Goal: Transaction & Acquisition: Purchase product/service

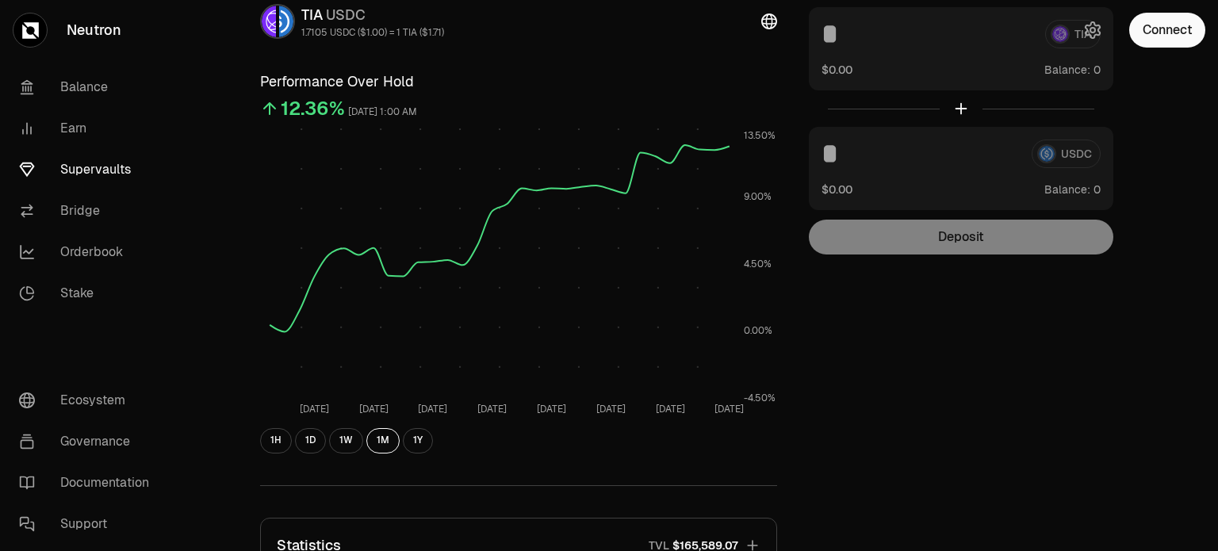
scroll to position [238, 0]
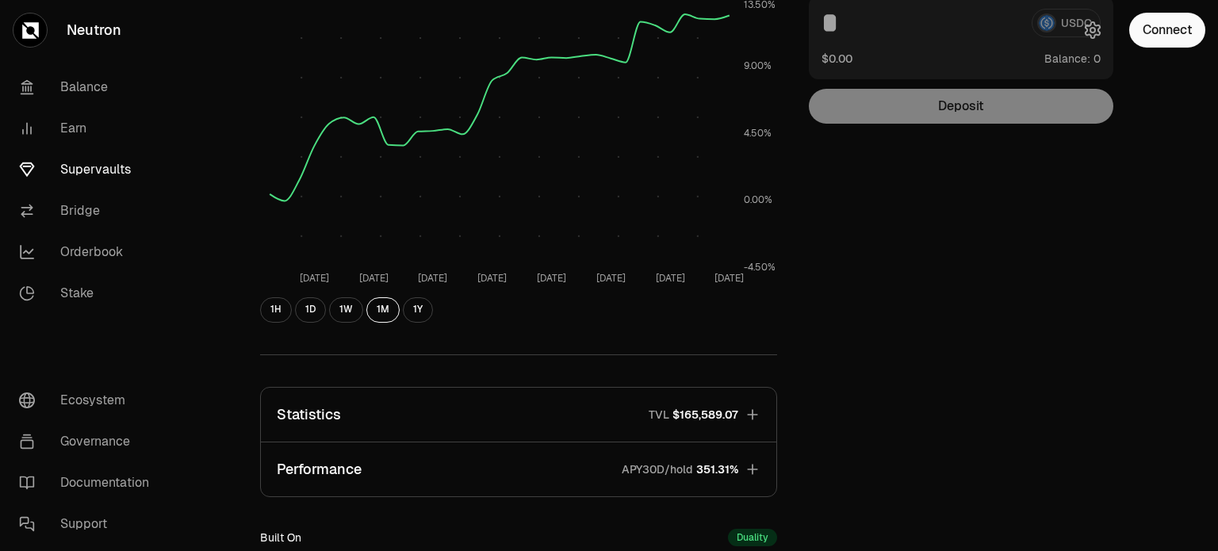
click at [701, 465] on span "351.31%" at bounding box center [717, 469] width 42 height 16
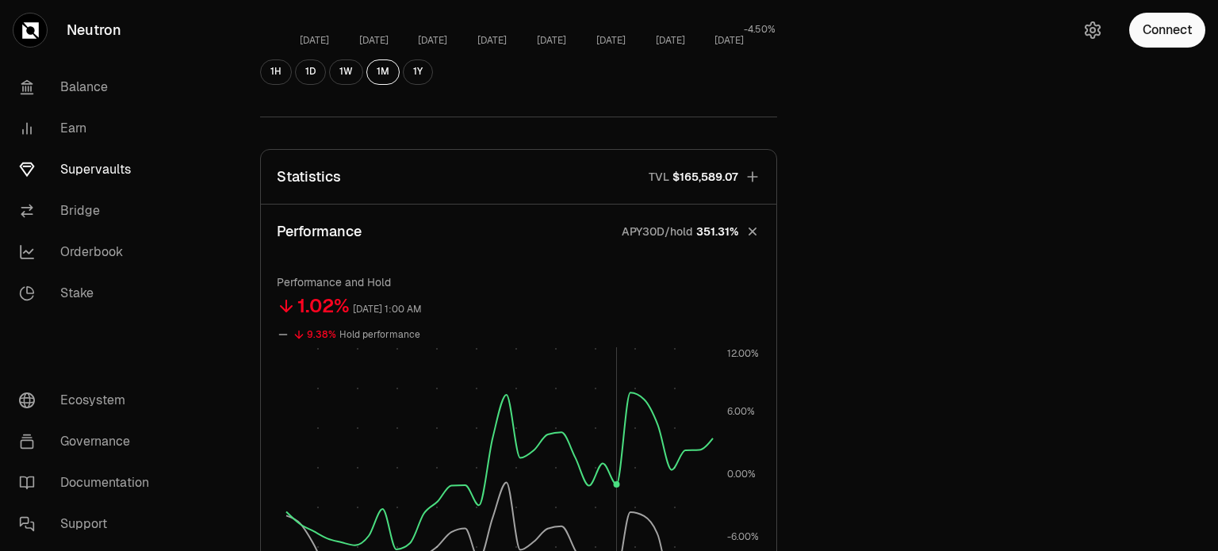
scroll to position [555, 0]
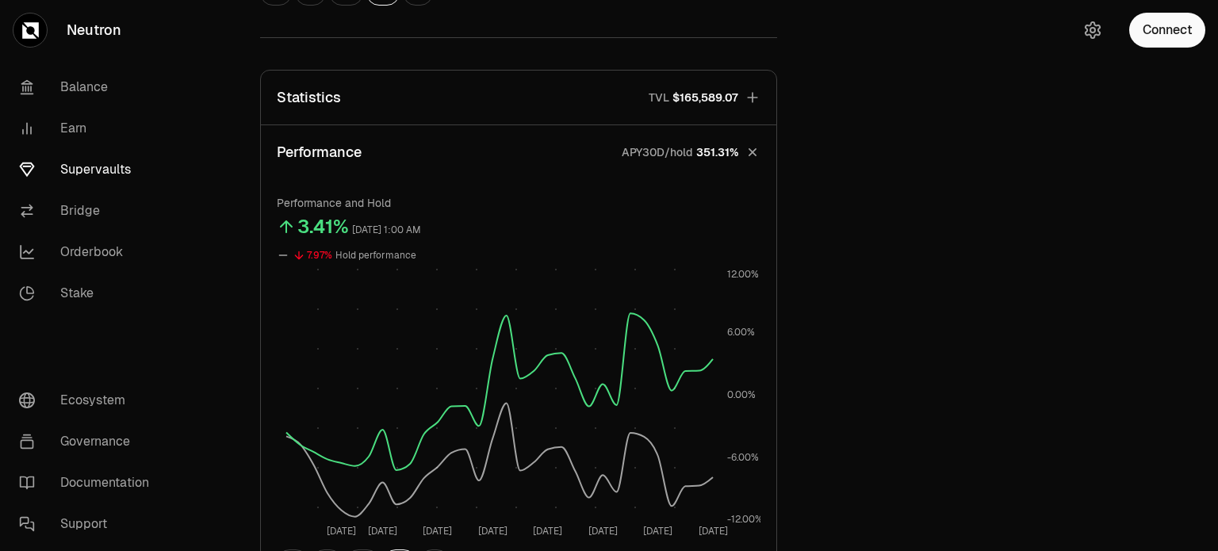
click at [853, 303] on div "Explore TIA - USDC Vault TIA USDC 1.7105 USDC ($1.00) = 1 TIA ($1.71) Performan…" at bounding box center [697, 188] width 913 height 1361
click at [688, 145] on p "APY30D/hold" at bounding box center [657, 152] width 71 height 16
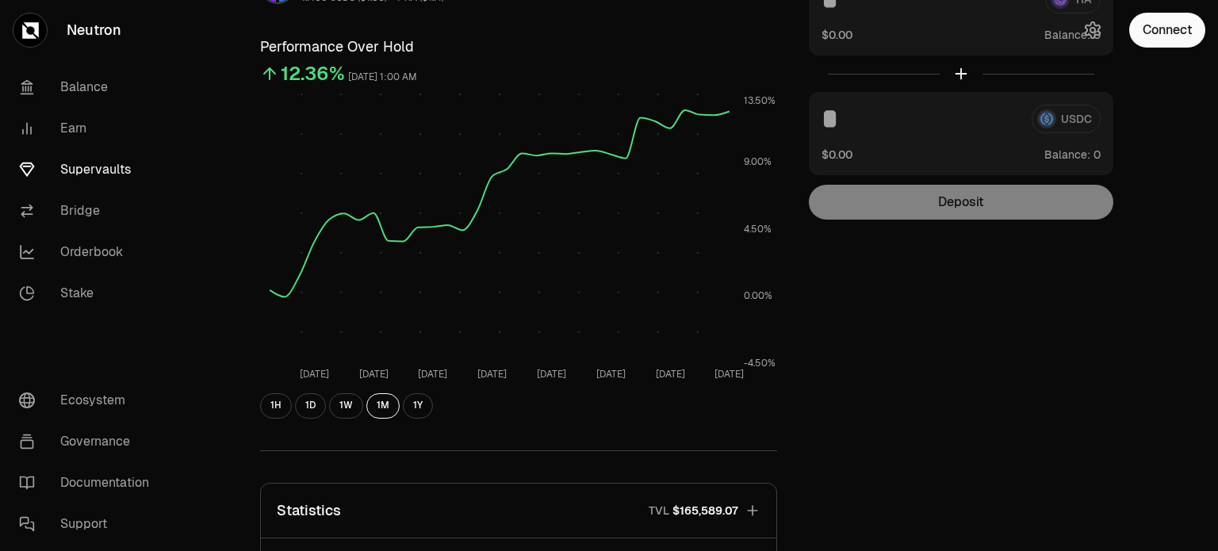
scroll to position [0, 0]
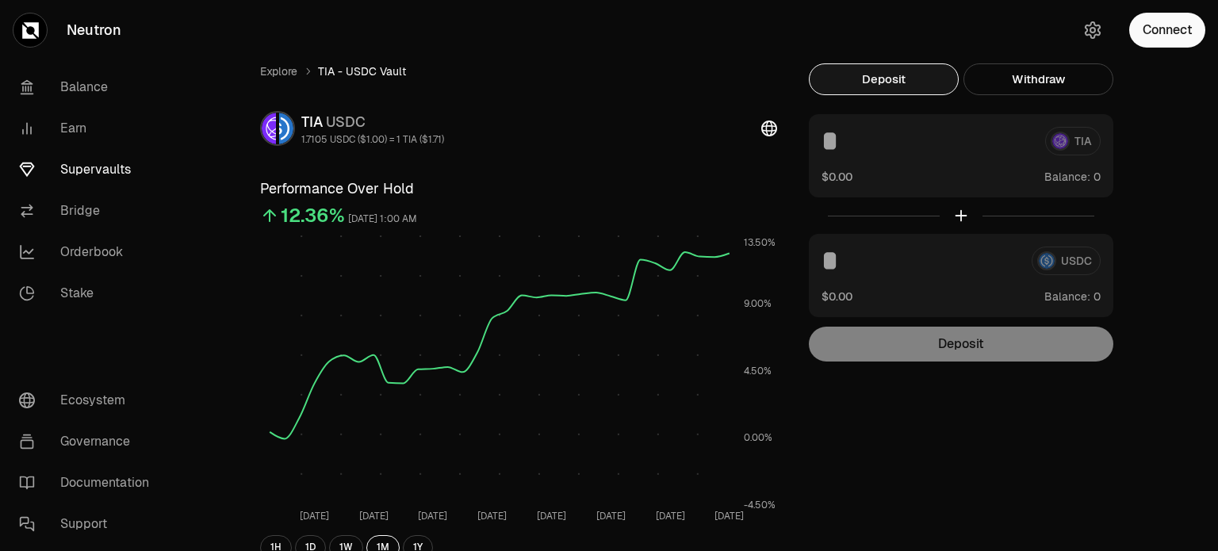
click at [961, 212] on div at bounding box center [961, 215] width 304 height 36
click at [1176, 33] on button "Connect" at bounding box center [1167, 30] width 76 height 35
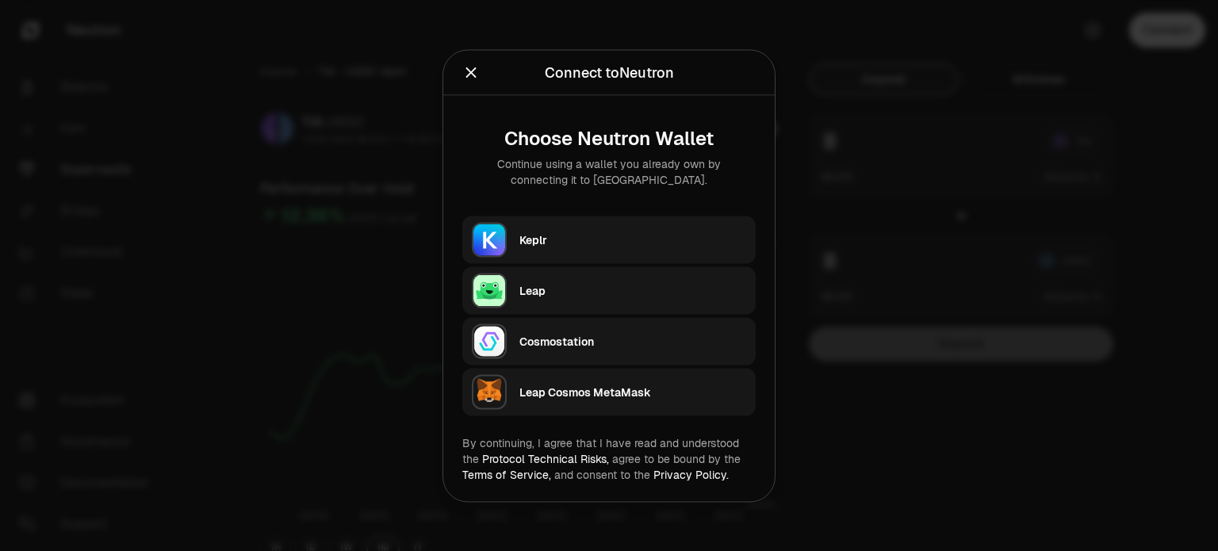
click at [602, 243] on div "Keplr" at bounding box center [632, 240] width 227 height 16
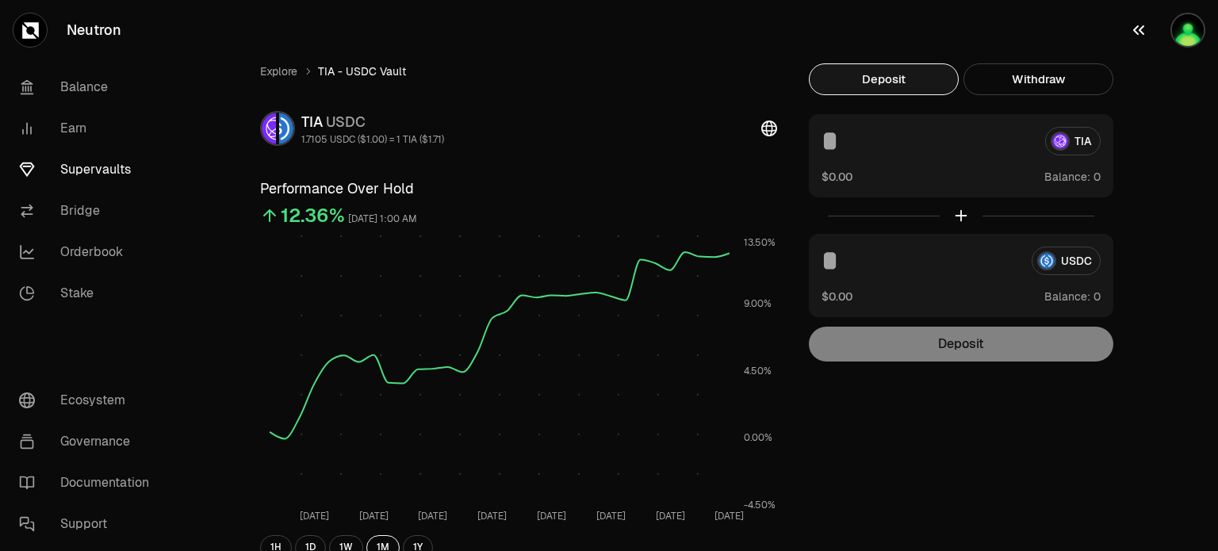
click at [1188, 36] on img "button" at bounding box center [1188, 30] width 32 height 32
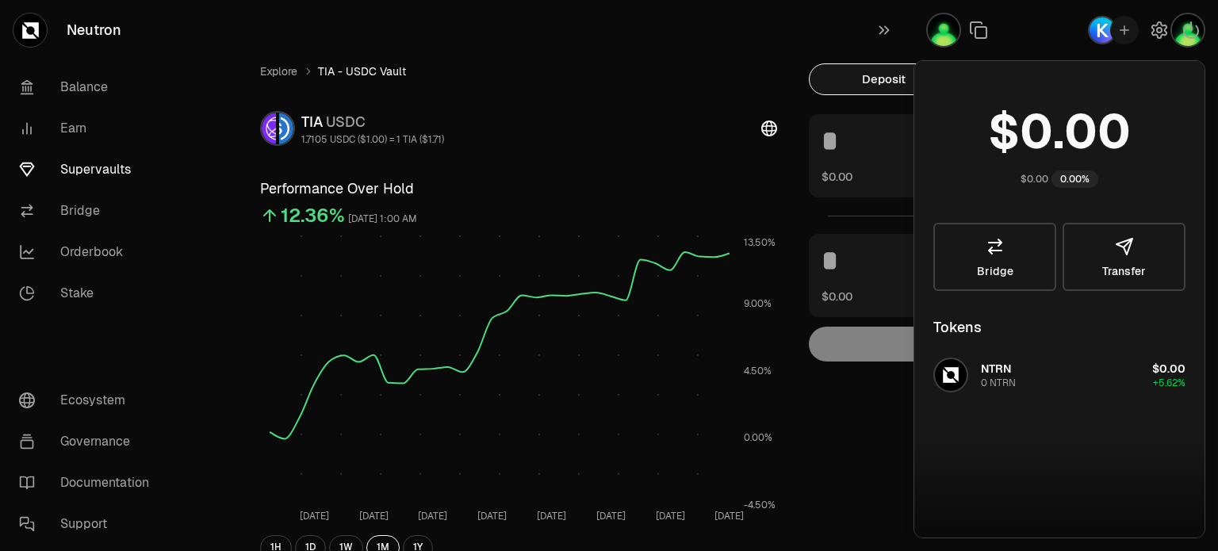
click at [800, 204] on div "Explore TIA - USDC Vault TIA USDC 1.7105 USDC ($1.00) = 1 TIA ($1.71) Performan…" at bounding box center [697, 512] width 913 height 899
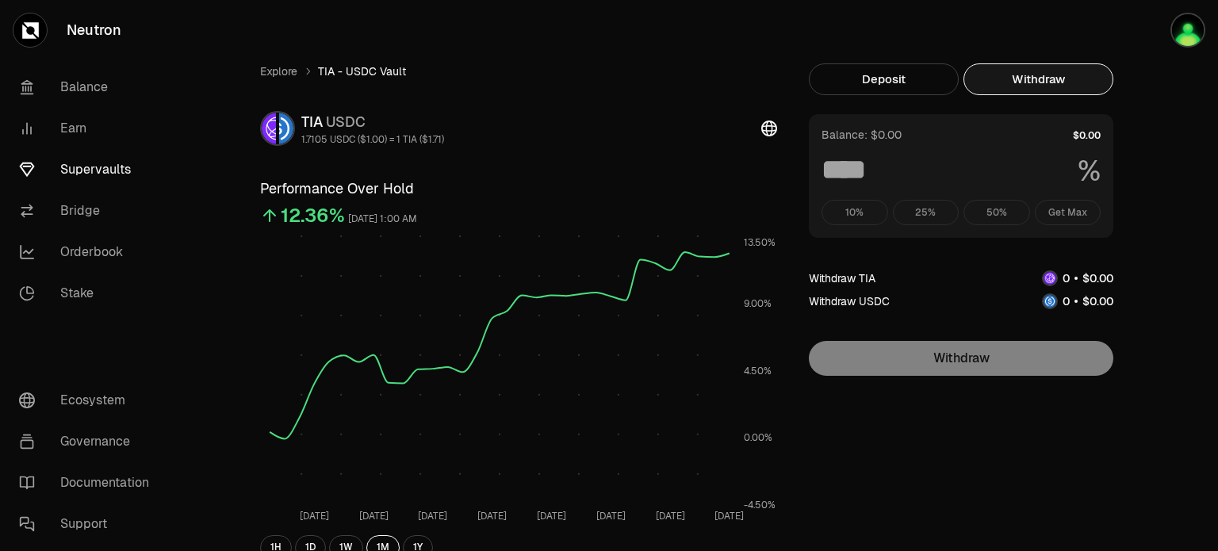
click at [1020, 85] on button "Withdraw" at bounding box center [1038, 79] width 150 height 32
click at [928, 82] on button "Deposit" at bounding box center [884, 79] width 150 height 32
click at [1028, 76] on button "Withdraw" at bounding box center [1038, 79] width 150 height 32
click at [914, 78] on button "Deposit" at bounding box center [884, 79] width 150 height 32
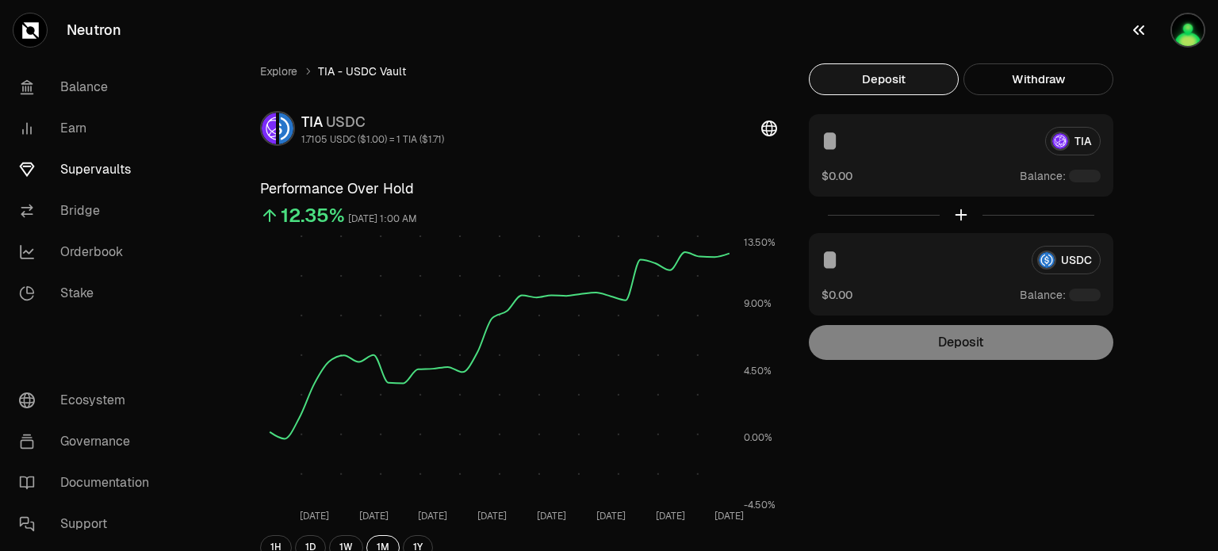
click at [1188, 26] on img "button" at bounding box center [1188, 30] width 32 height 32
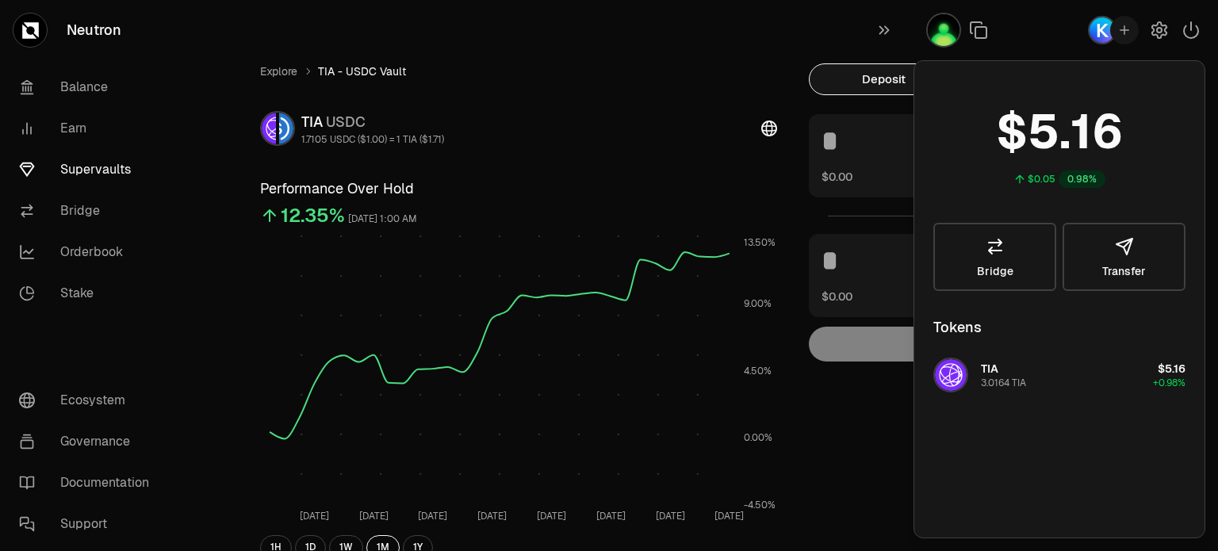
click at [861, 436] on div "Explore TIA - USDC Vault TIA USDC 1.7105 USDC ($1.00) = 1 TIA ($1.71) Performan…" at bounding box center [697, 512] width 913 height 899
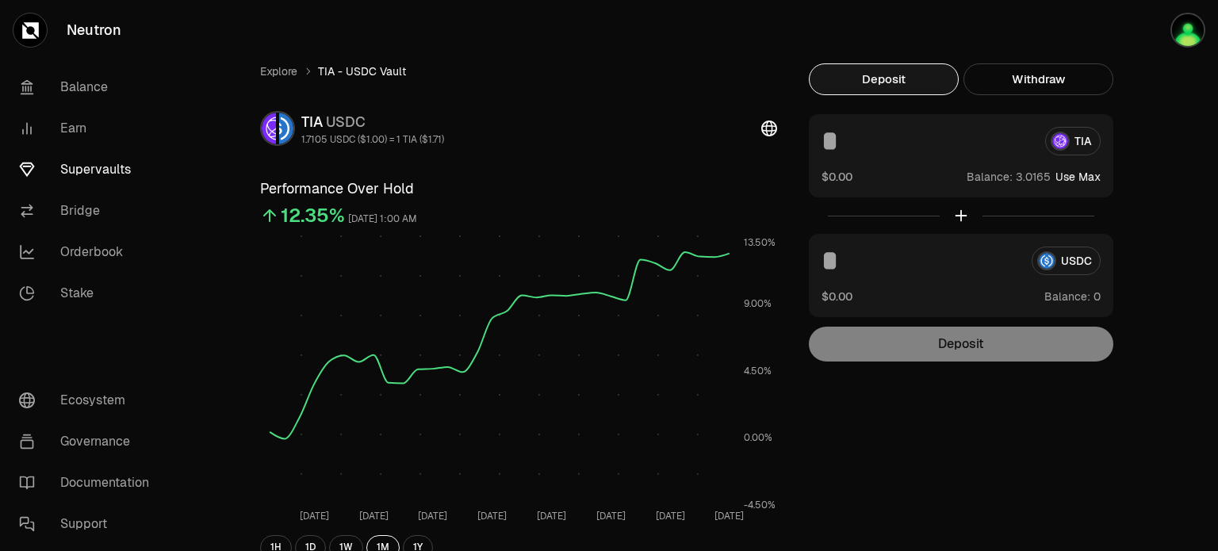
click at [1087, 178] on button "Use Max" at bounding box center [1077, 177] width 45 height 16
type input "*******"
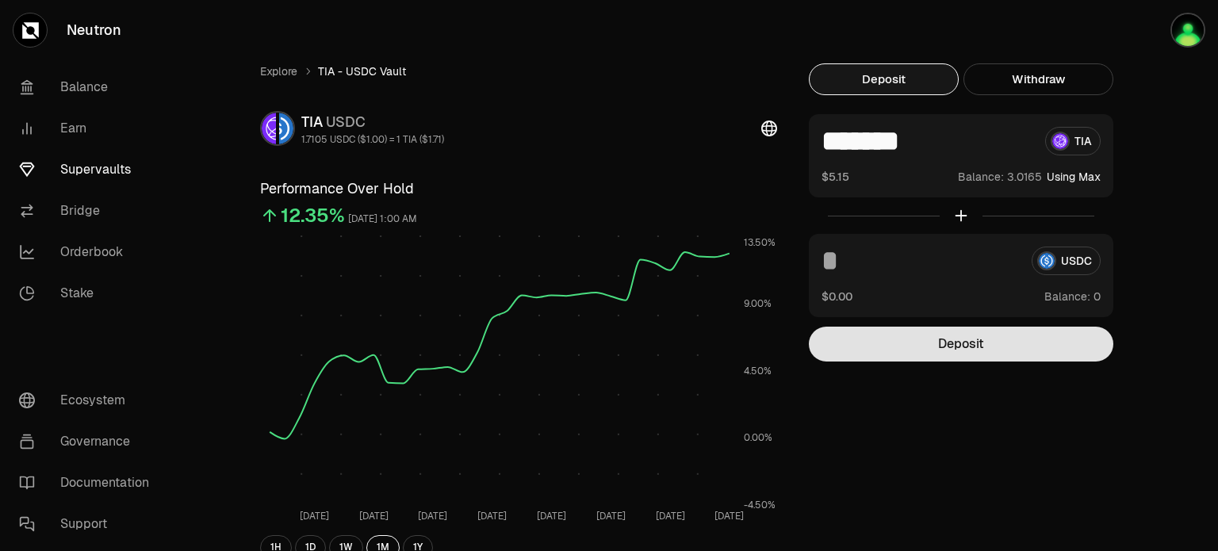
click at [984, 348] on button "Deposit" at bounding box center [961, 344] width 304 height 35
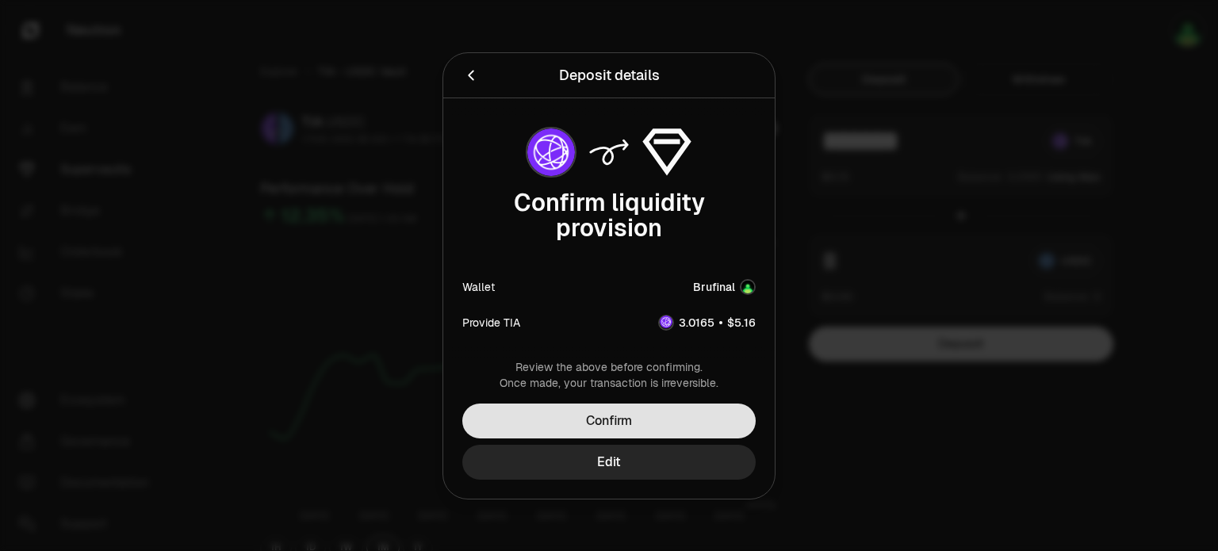
click at [599, 418] on button "Confirm" at bounding box center [608, 421] width 293 height 35
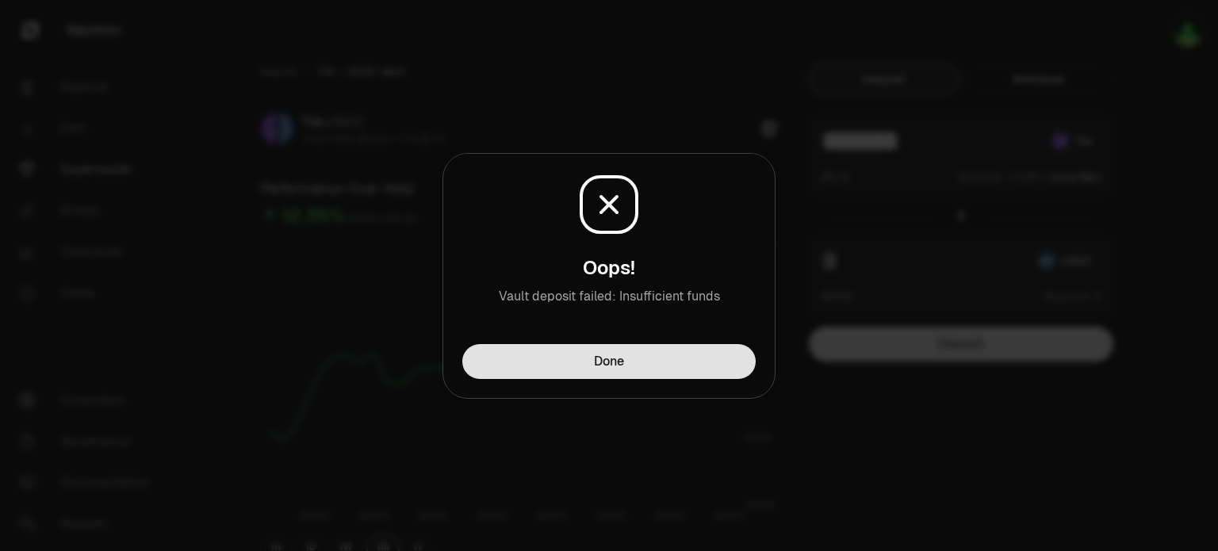
click at [678, 366] on button "Done" at bounding box center [608, 361] width 293 height 35
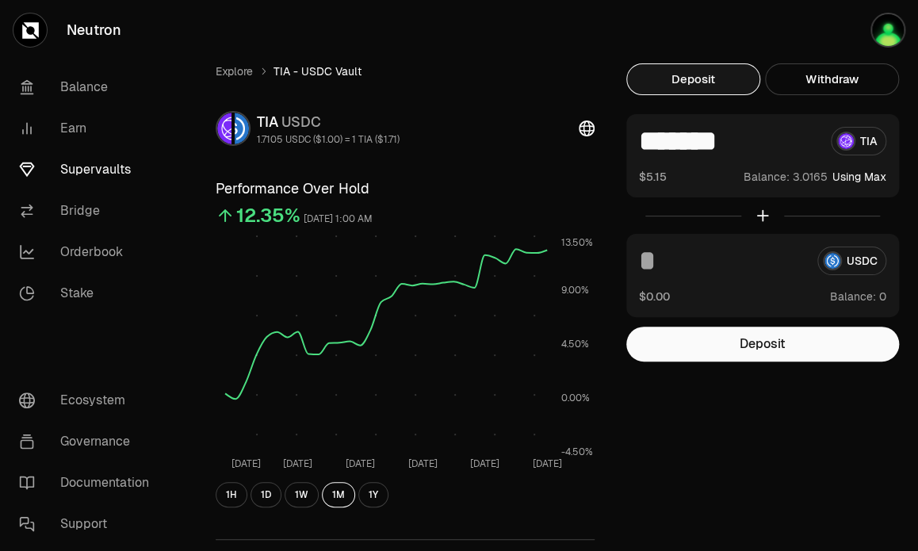
click at [856, 444] on div "Explore TIA - USDC Vault TIA USDC 1.7105 USDC ($1.00) = 1 TIA ($1.71) Performan…" at bounding box center [548, 438] width 702 height 751
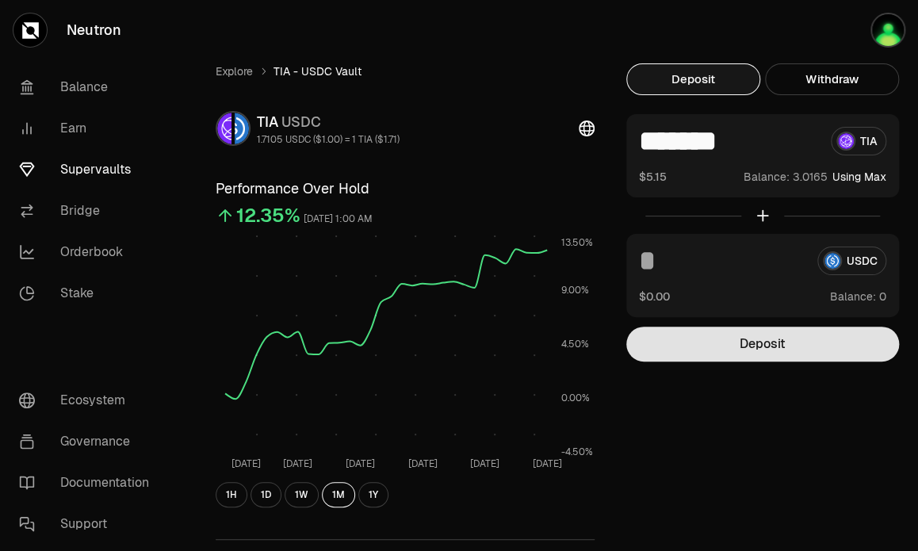
click at [801, 350] on button "Deposit" at bounding box center [762, 344] width 273 height 35
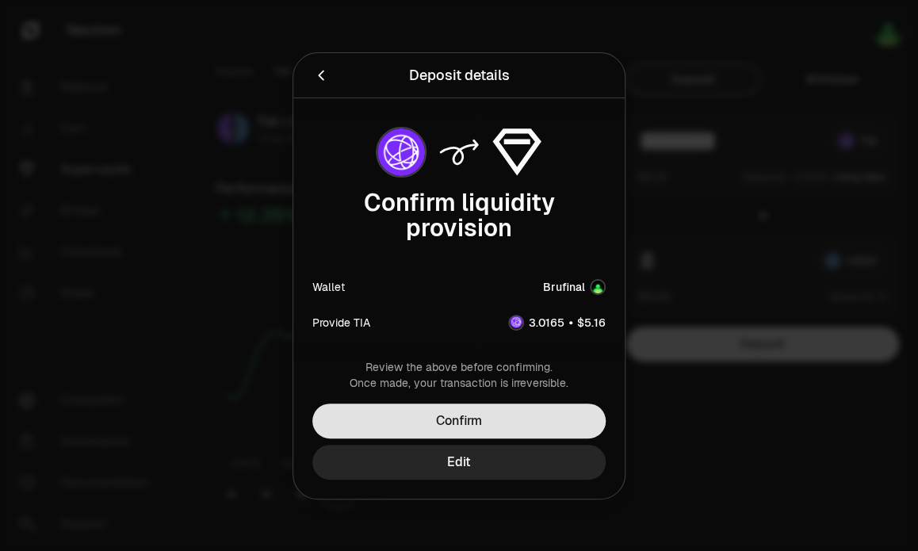
click at [560, 425] on button "Confirm" at bounding box center [458, 421] width 293 height 35
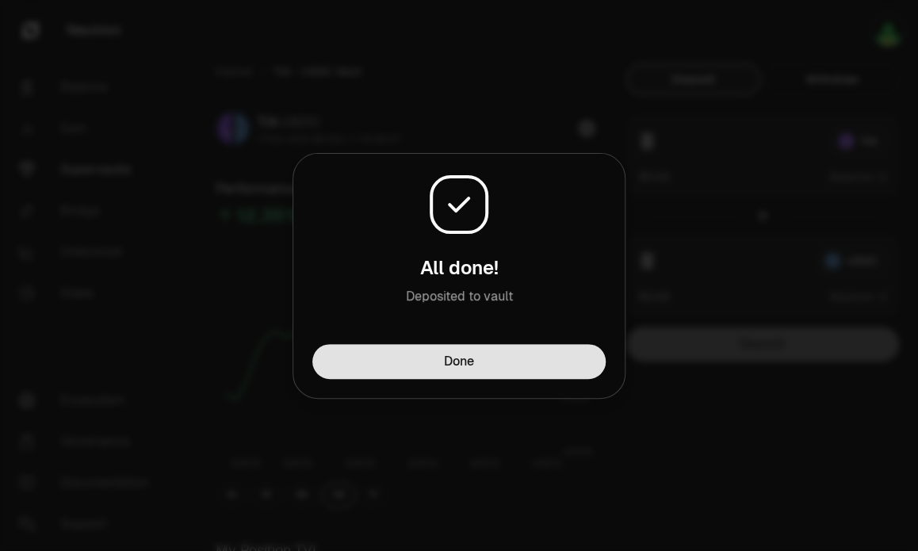
click at [482, 361] on button "Done" at bounding box center [458, 361] width 293 height 35
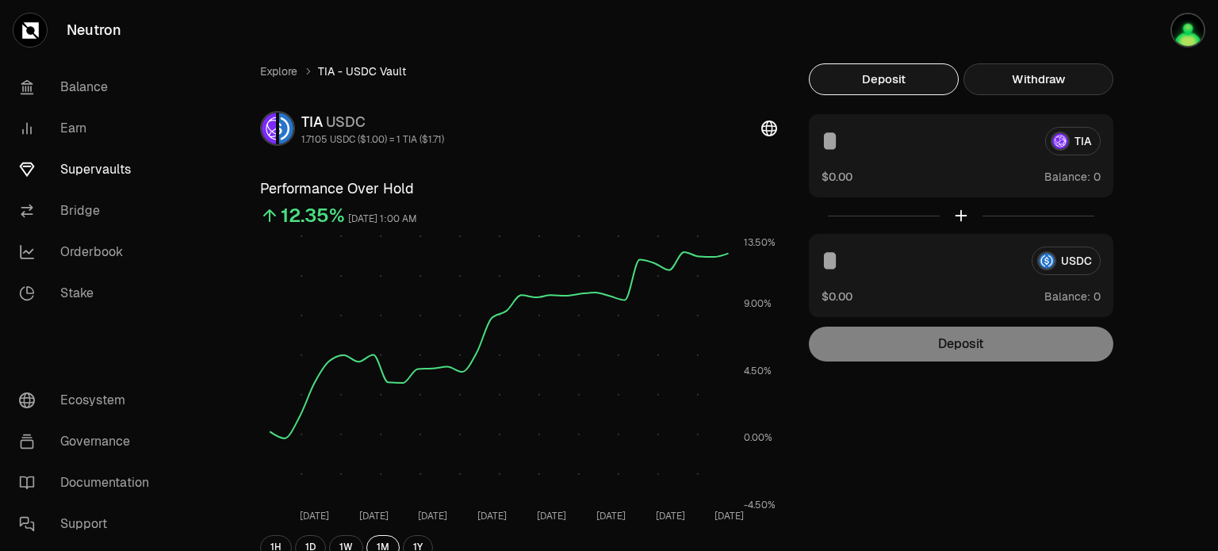
click at [1037, 88] on button "Withdraw" at bounding box center [1038, 79] width 150 height 32
click at [910, 77] on button "Deposit" at bounding box center [884, 79] width 150 height 32
click at [1005, 69] on button "Withdraw" at bounding box center [1038, 79] width 150 height 32
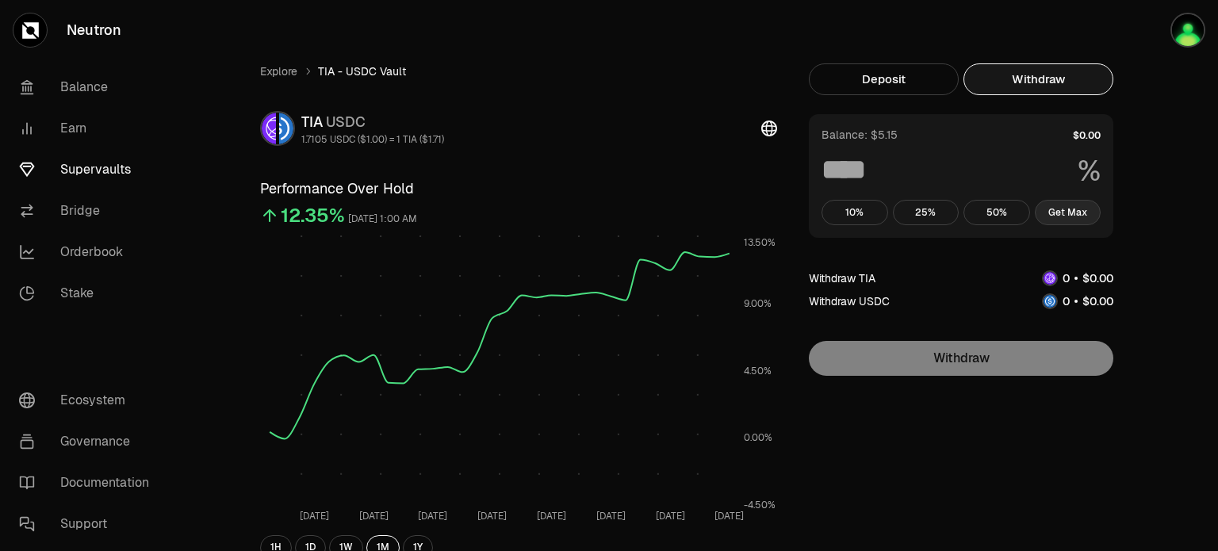
click at [1082, 216] on button "Get Max" at bounding box center [1068, 212] width 67 height 25
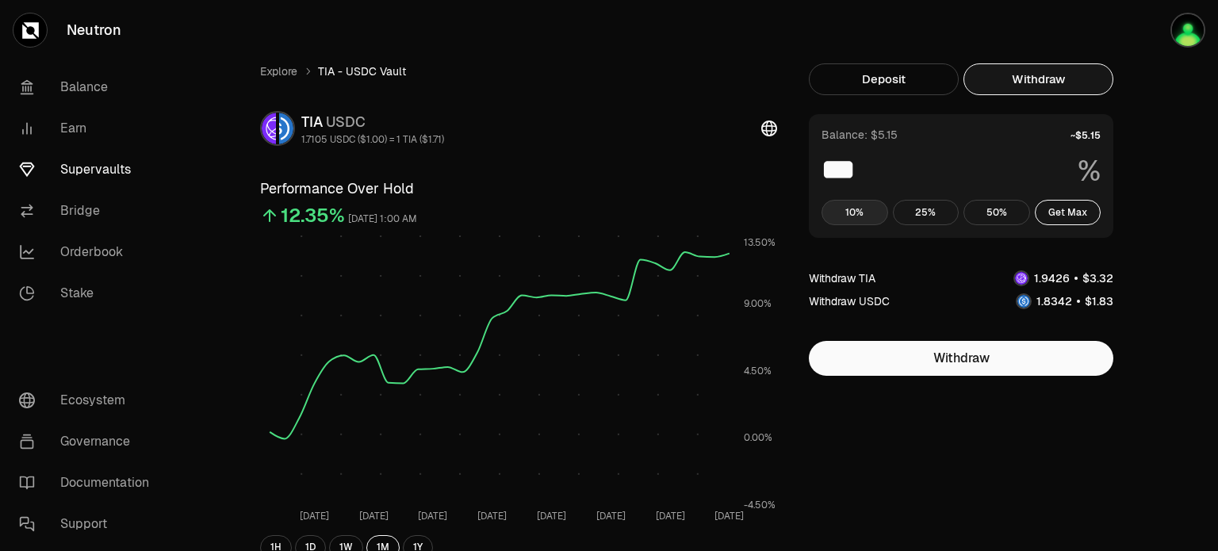
click at [873, 218] on button "10%" at bounding box center [854, 212] width 67 height 25
click at [875, 89] on button "Deposit" at bounding box center [884, 79] width 150 height 32
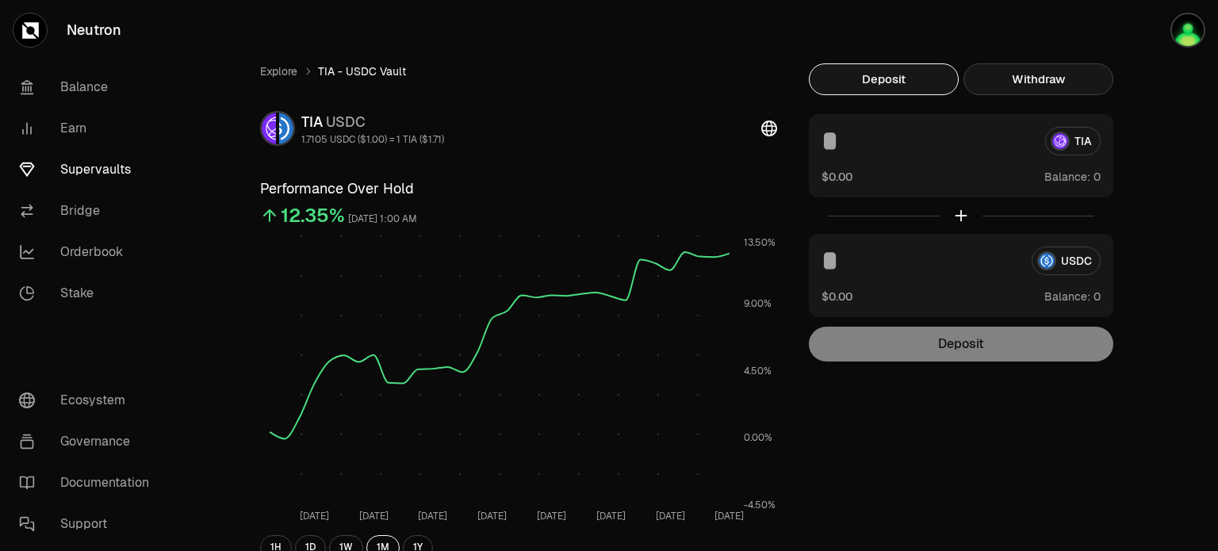
click at [1028, 87] on button "Withdraw" at bounding box center [1038, 79] width 150 height 32
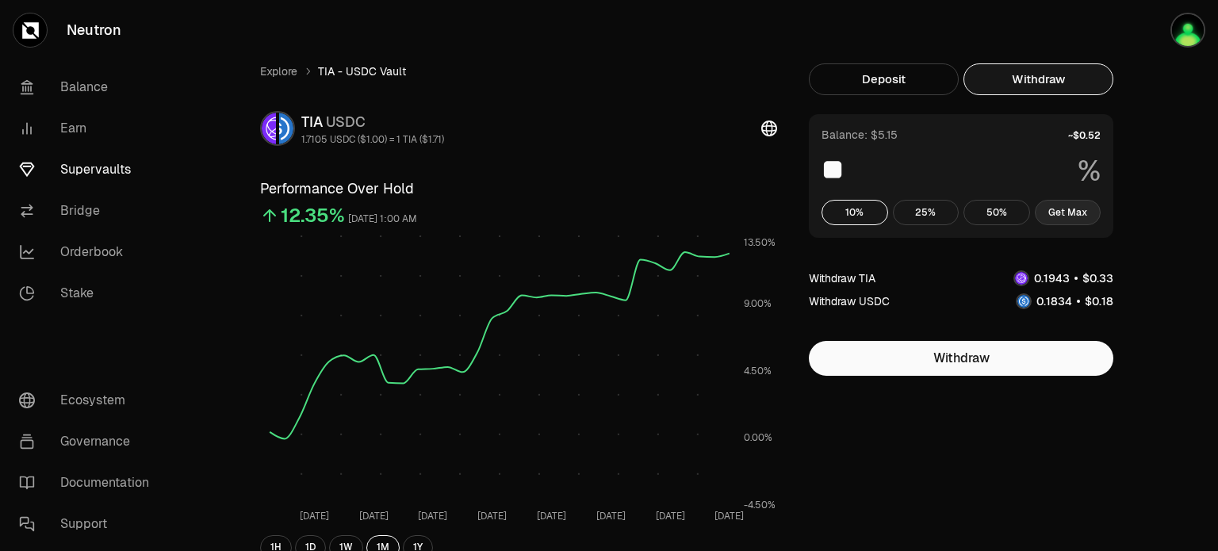
click at [1068, 216] on button "Get Max" at bounding box center [1068, 212] width 67 height 25
type input "***"
click at [925, 82] on button "Deposit" at bounding box center [884, 79] width 150 height 32
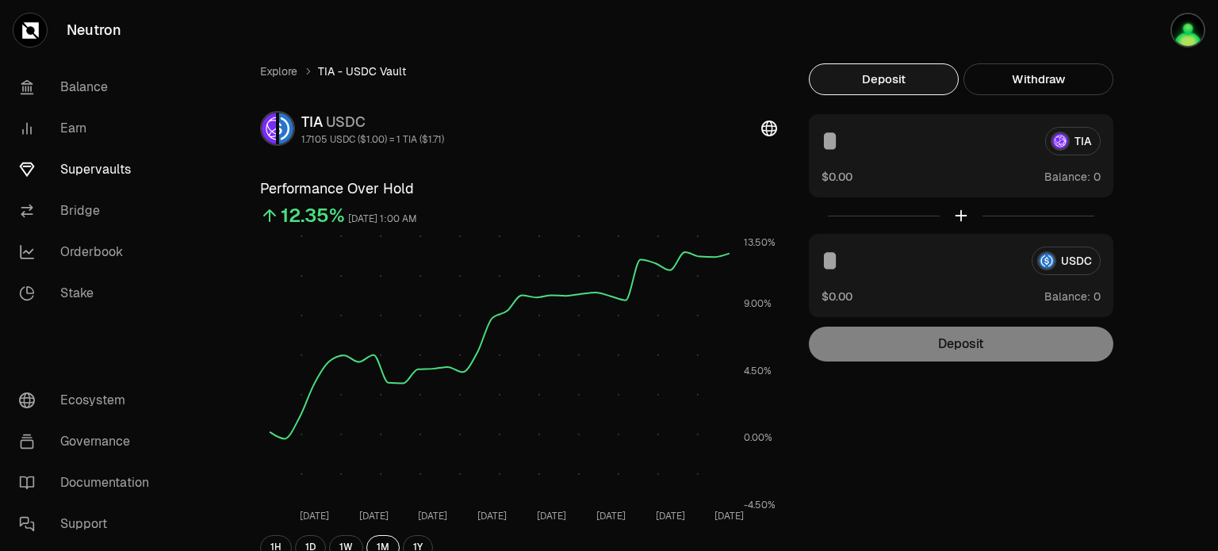
drag, startPoint x: 1172, startPoint y: 189, endPoint x: 1147, endPoint y: 177, distance: 27.7
drag, startPoint x: 0, startPoint y: 0, endPoint x: 673, endPoint y: 53, distance: 675.2
click at [1190, 28] on img "button" at bounding box center [1188, 30] width 32 height 32
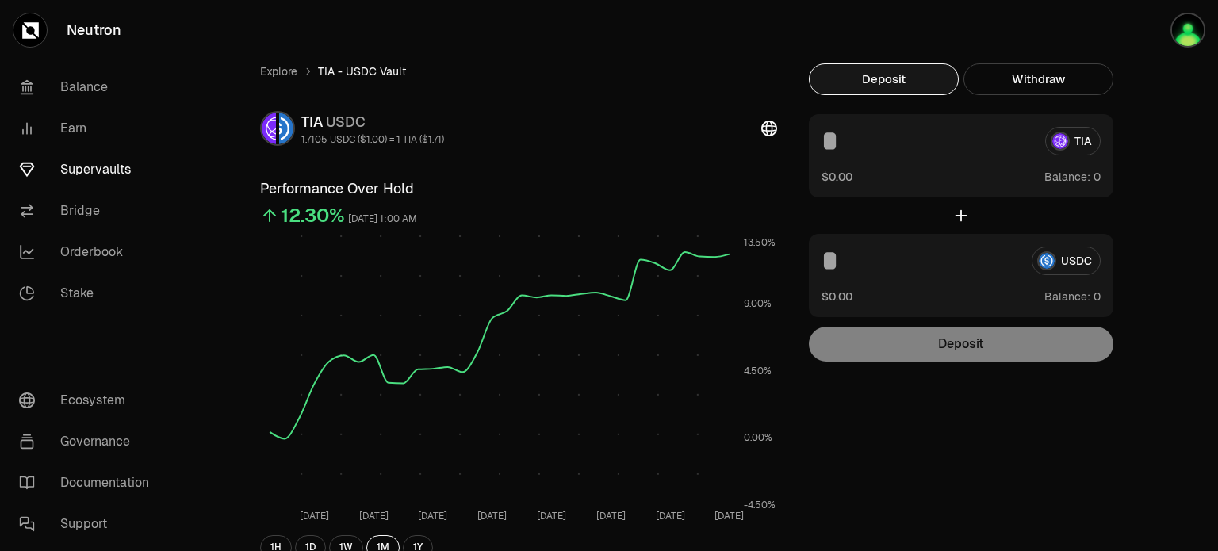
drag, startPoint x: 1053, startPoint y: 0, endPoint x: 660, endPoint y: 108, distance: 407.8
click at [1016, 86] on button "Withdraw" at bounding box center [1038, 79] width 150 height 32
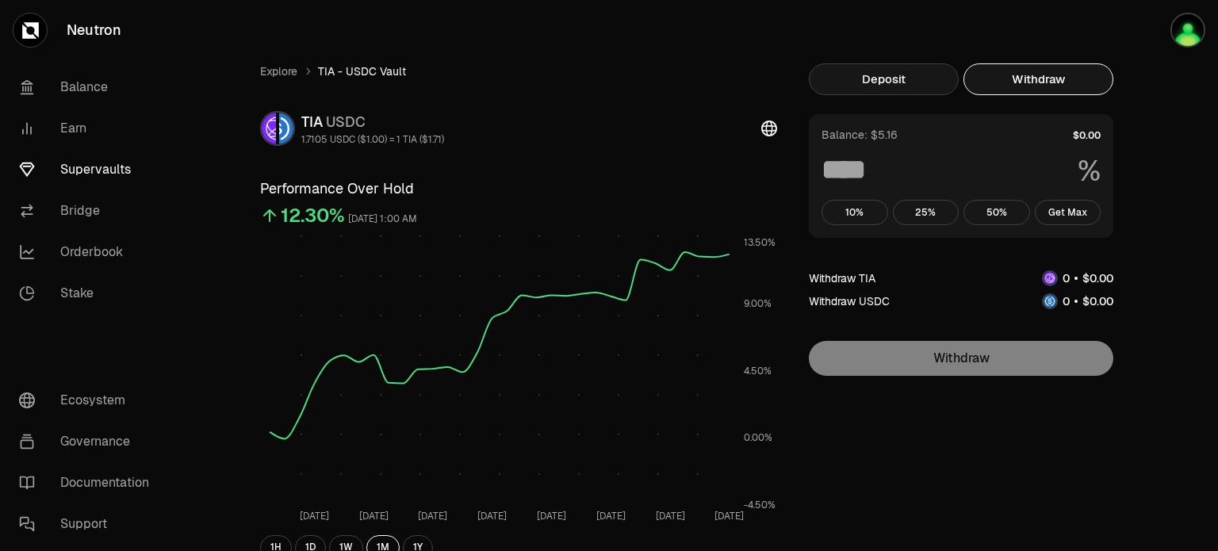
click at [911, 90] on button "Deposit" at bounding box center [884, 79] width 150 height 32
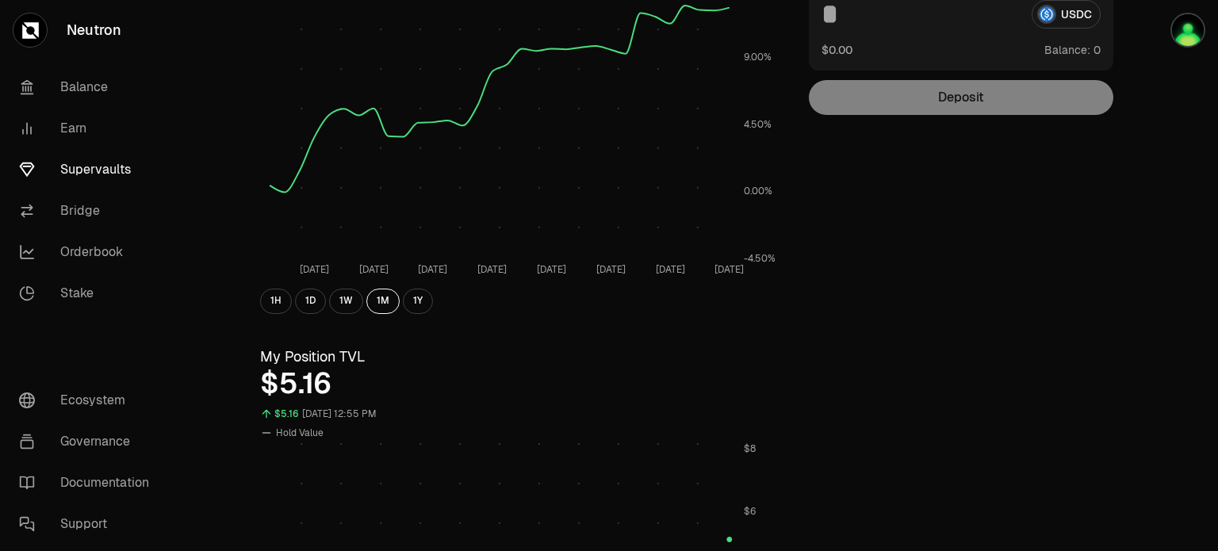
scroll to position [122, 0]
